Goal: Task Accomplishment & Management: Use online tool/utility

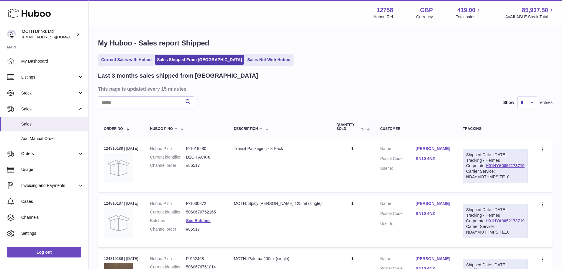
click at [129, 105] on input "text" at bounding box center [146, 102] width 96 height 12
type input "******"
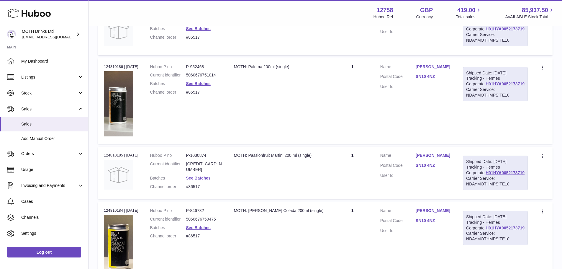
scroll to position [192, 0]
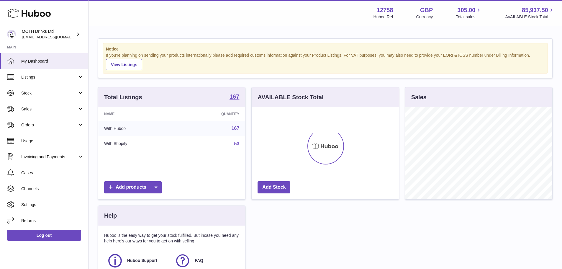
scroll to position [92, 147]
click at [47, 106] on span "Sales" at bounding box center [49, 109] width 56 height 6
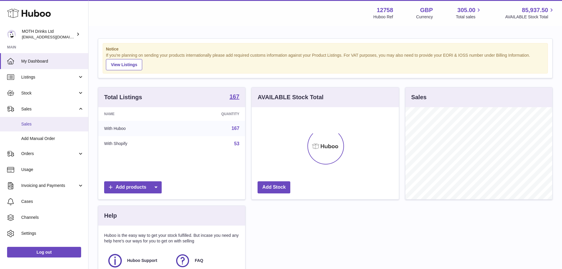
click at [38, 119] on link "Sales" at bounding box center [44, 124] width 88 height 14
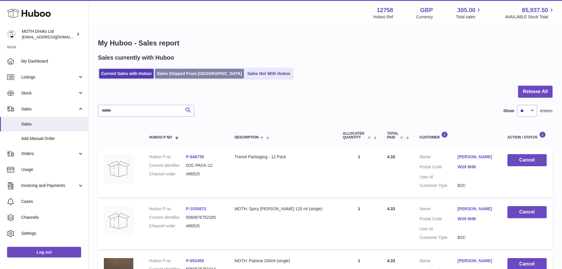
click at [189, 78] on link "Sales Shipped From [GEOGRAPHIC_DATA]" at bounding box center [199, 74] width 89 height 10
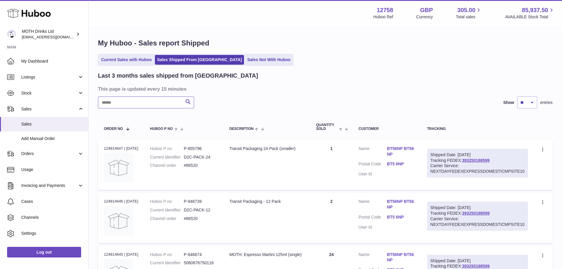
click at [160, 97] on input "text" at bounding box center [146, 102] width 96 height 12
type input "******"
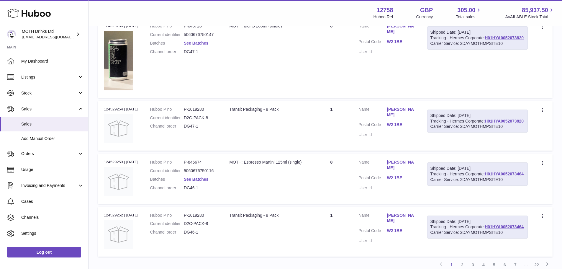
scroll to position [590, 0]
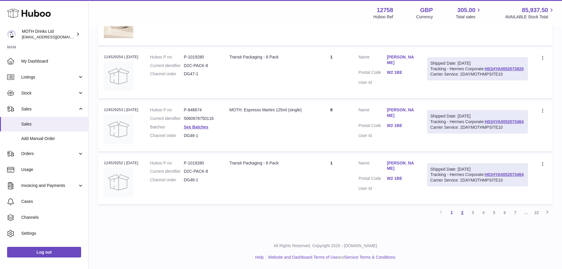
click at [465, 215] on link "2" at bounding box center [462, 212] width 11 height 11
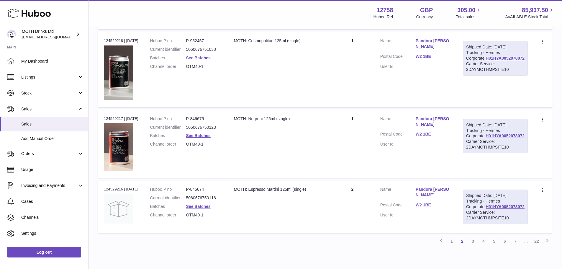
scroll to position [677, 0]
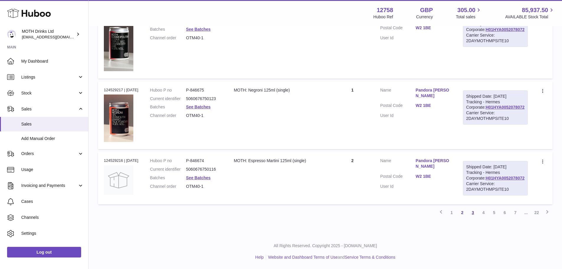
click at [470, 210] on link "3" at bounding box center [473, 212] width 11 height 11
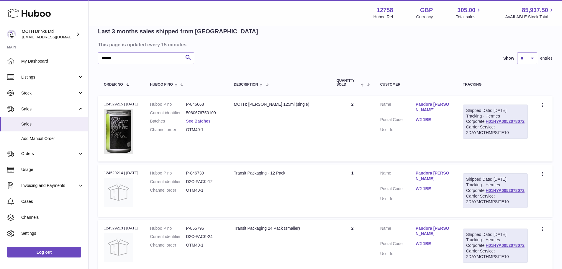
scroll to position [45, 0]
click at [502, 123] on link "H01HYA0052078072" at bounding box center [505, 121] width 39 height 5
click at [49, 137] on span "Add Manual Order" at bounding box center [52, 139] width 63 height 6
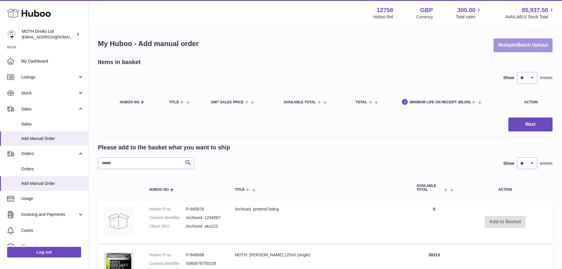
click at [511, 48] on button "Multiple/Batch Upload" at bounding box center [523, 45] width 59 height 14
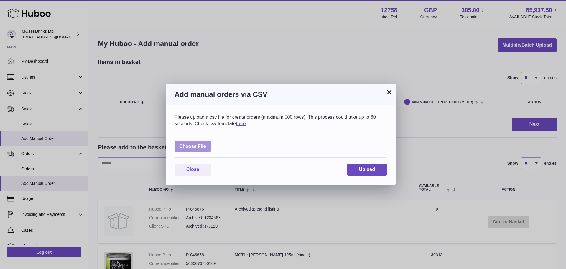
click at [189, 142] on label at bounding box center [193, 146] width 36 height 12
click at [206, 143] on input "file" at bounding box center [206, 143] width 0 height 0
type input "**********"
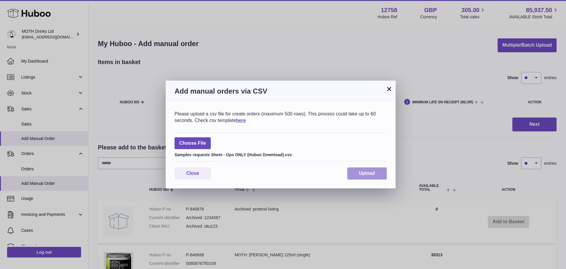
click at [362, 169] on button "Upload" at bounding box center [368, 173] width 40 height 12
